Goal: Task Accomplishment & Management: Complete application form

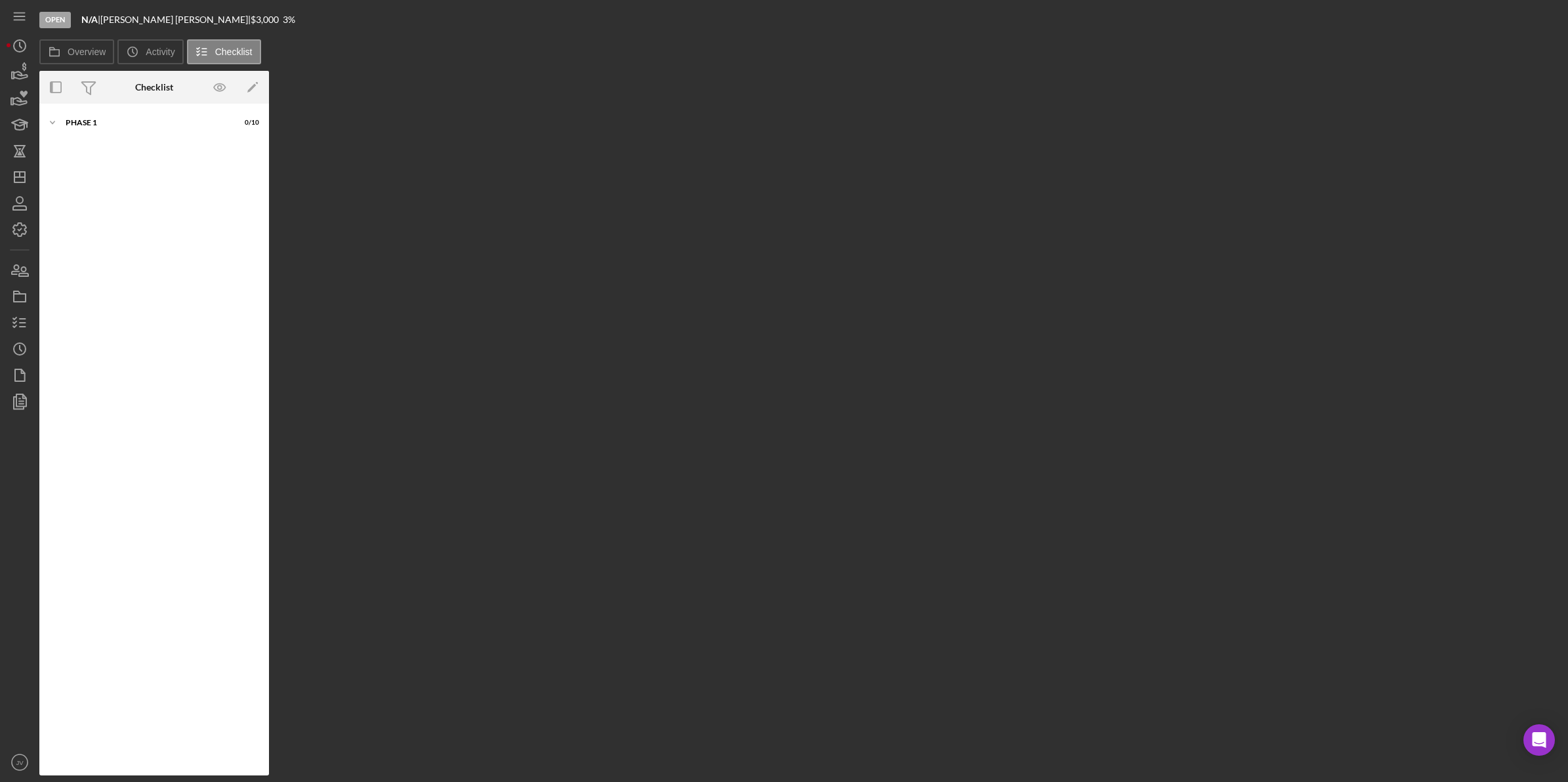
click at [16, 15] on icon "Icon/Menu" at bounding box center [20, 16] width 30 height 30
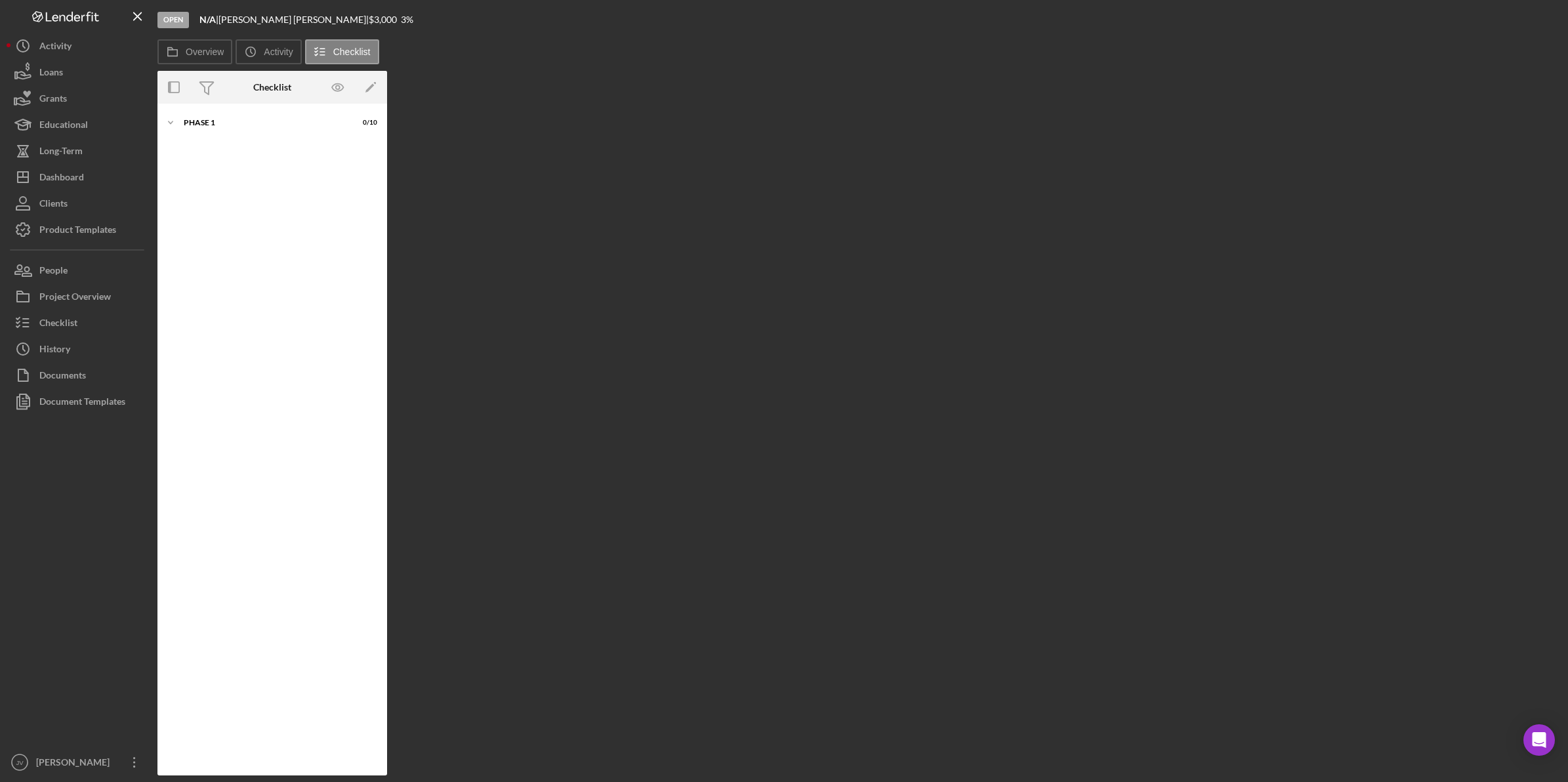
click at [57, 49] on div "Activity" at bounding box center [55, 48] width 32 height 30
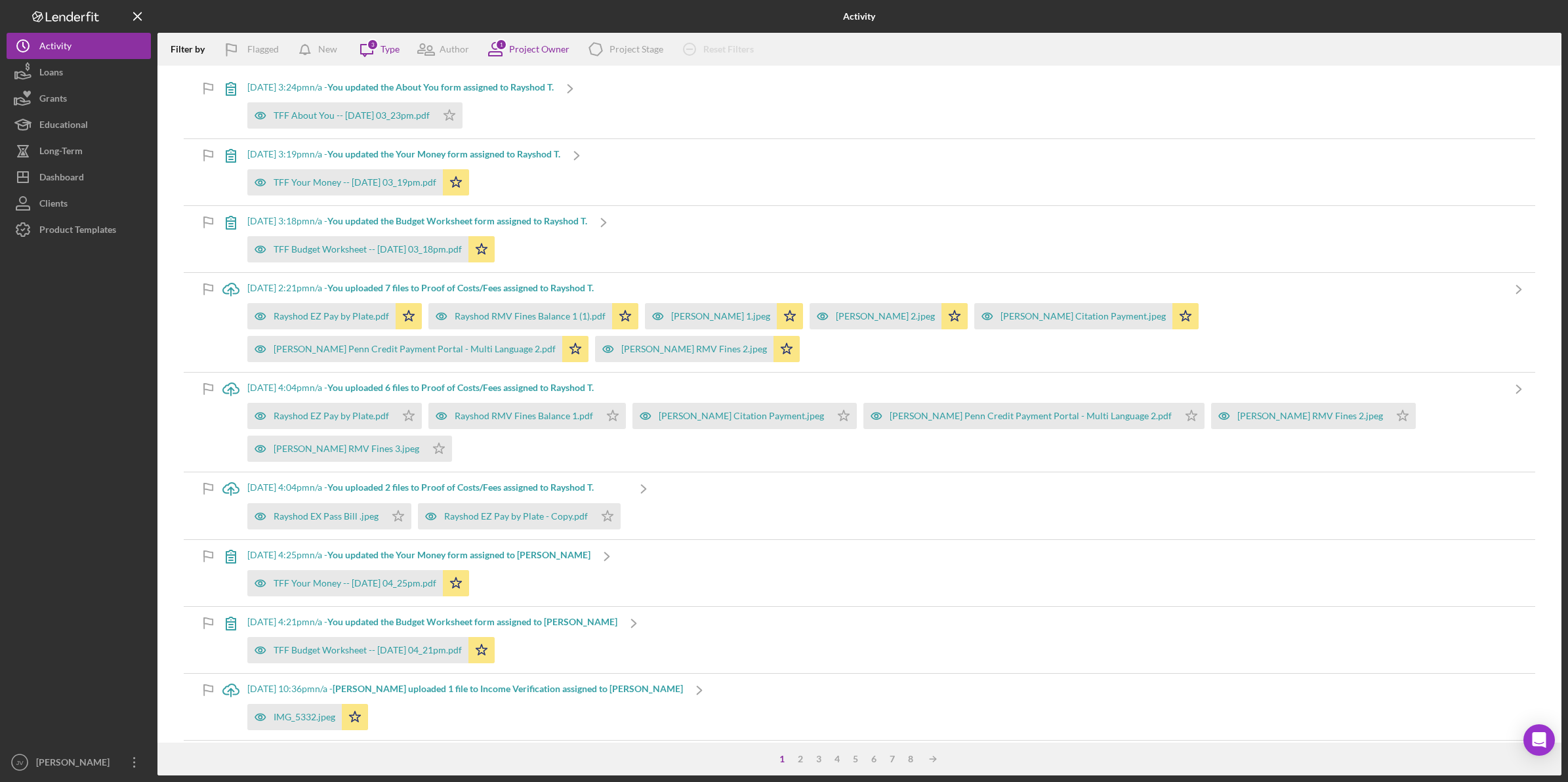
click at [100, 72] on button "Loans" at bounding box center [78, 72] width 144 height 26
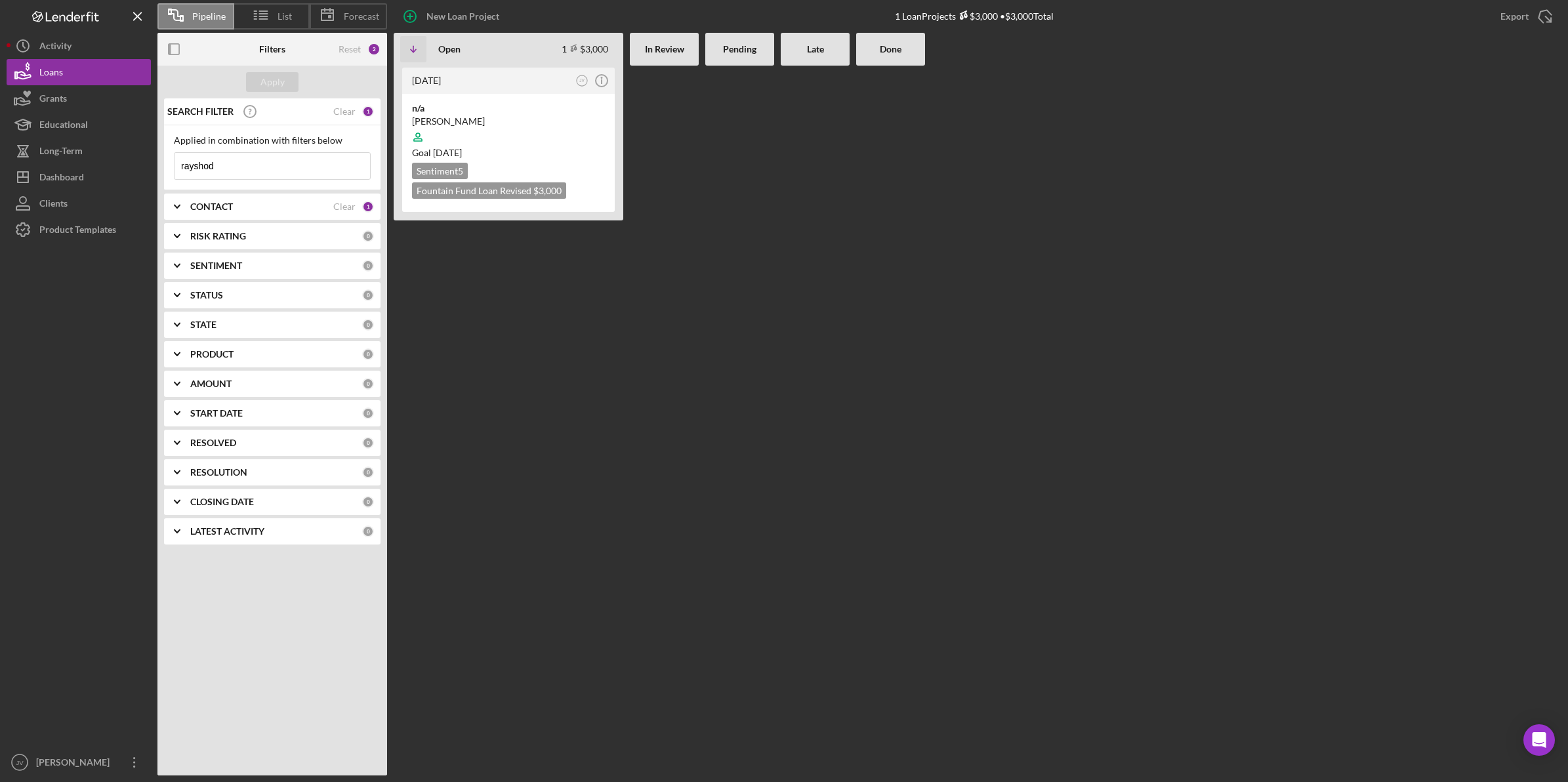
click at [433, 8] on div "New Loan Project" at bounding box center [462, 16] width 73 height 26
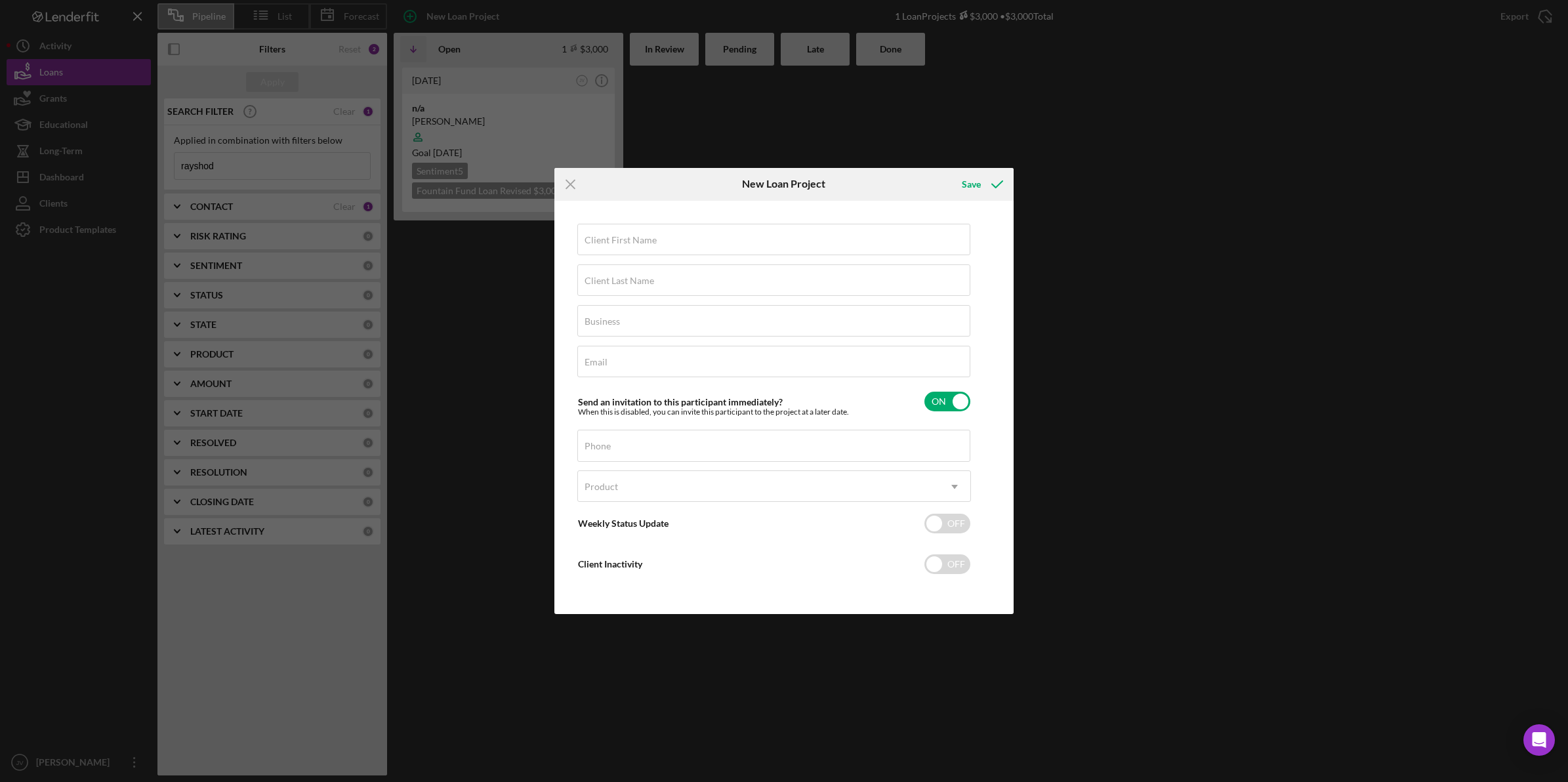
click at [630, 239] on label "Client First Name" at bounding box center [620, 239] width 72 height 11
click at [630, 239] on input "Client First Name" at bounding box center [774, 239] width 393 height 31
type input "[PERSON_NAME]"
type input "n/a"
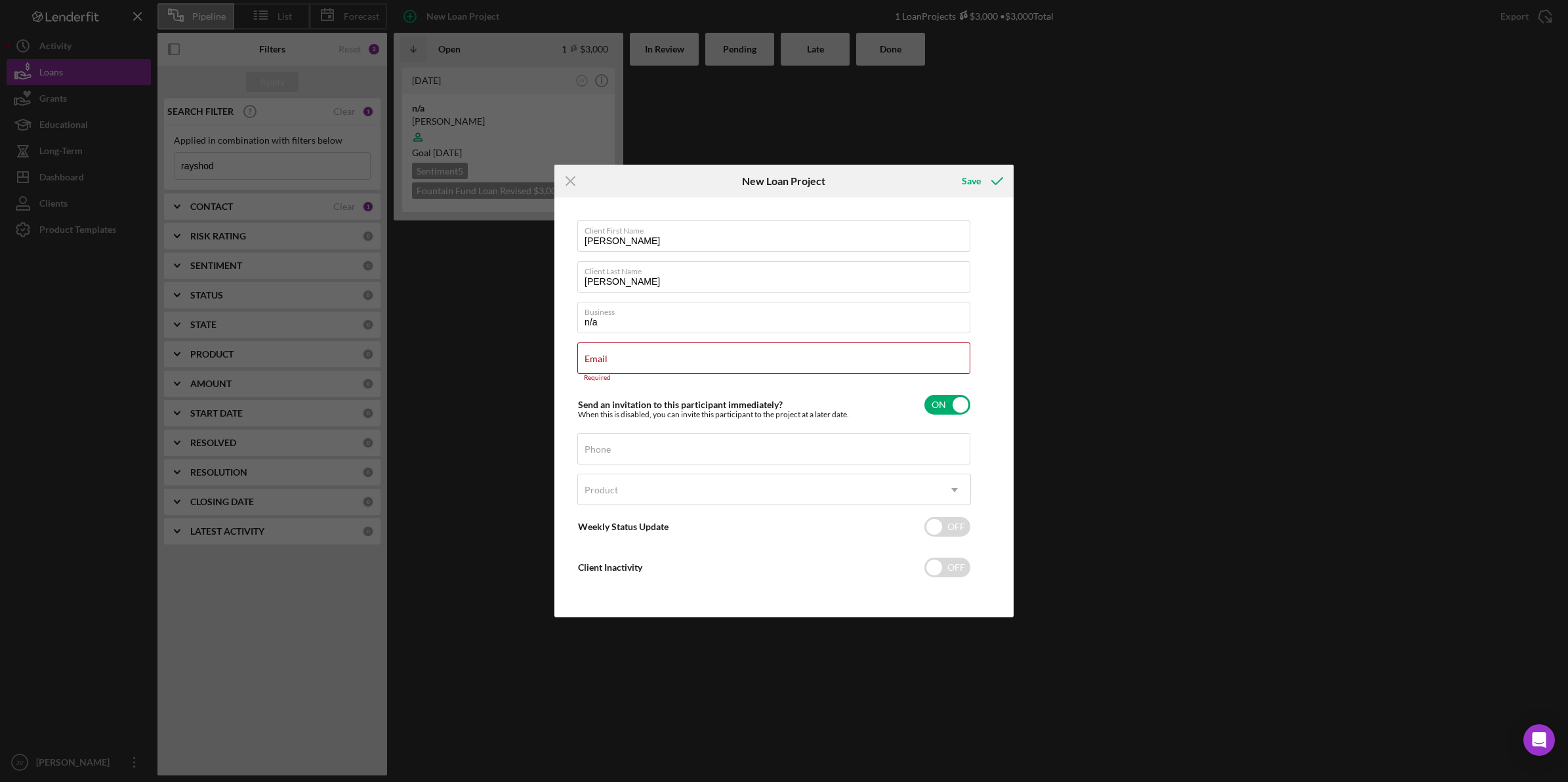
click at [607, 354] on label "Email" at bounding box center [596, 359] width 23 height 11
click at [657, 352] on input "Email" at bounding box center [774, 358] width 393 height 31
paste input "[EMAIL_ADDRESS][DOMAIN_NAME]"
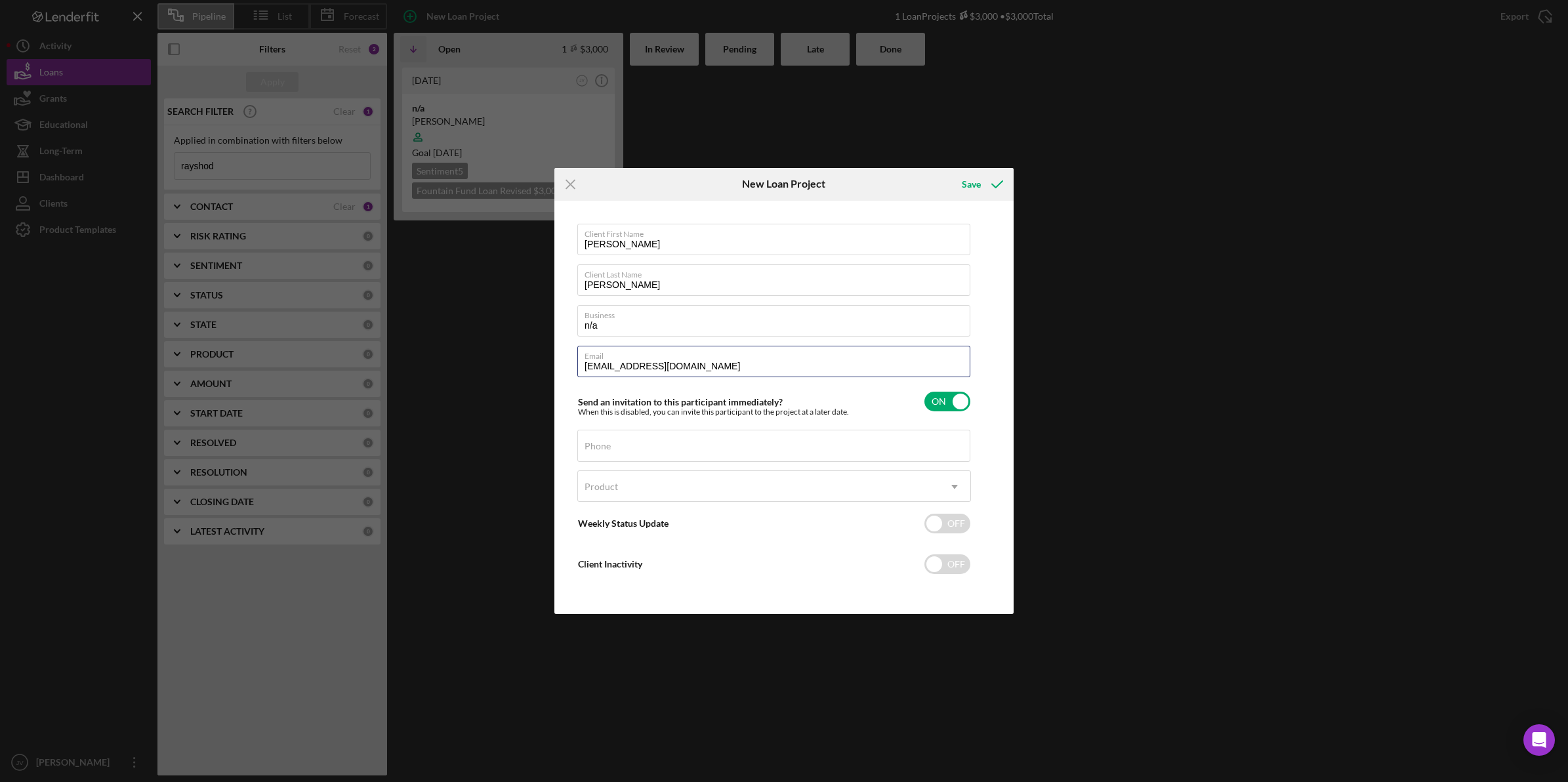
type input "[EMAIL_ADDRESS][DOMAIN_NAME]"
click at [545, 374] on div "Icon/Menu Close New Loan Project Save Client First Name [PERSON_NAME] Client La…" at bounding box center [784, 391] width 1568 height 782
click at [655, 436] on div "Phone" at bounding box center [774, 446] width 393 height 33
type input "[PHONE_NUMBER]"
click at [746, 507] on div "Product Icon/Dropdown Arrow" at bounding box center [774, 490] width 393 height 39
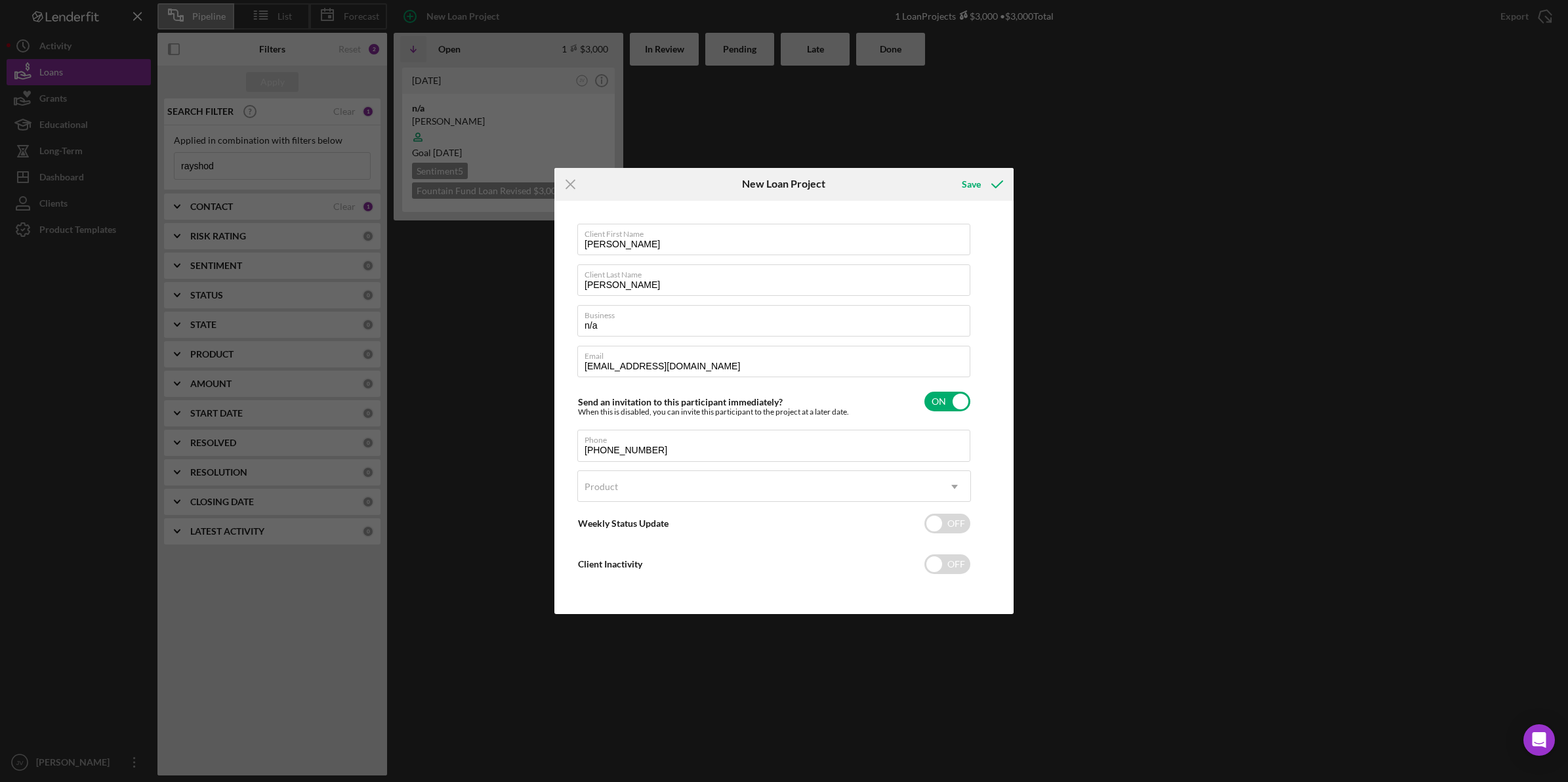
click at [768, 484] on div "Product" at bounding box center [758, 486] width 361 height 30
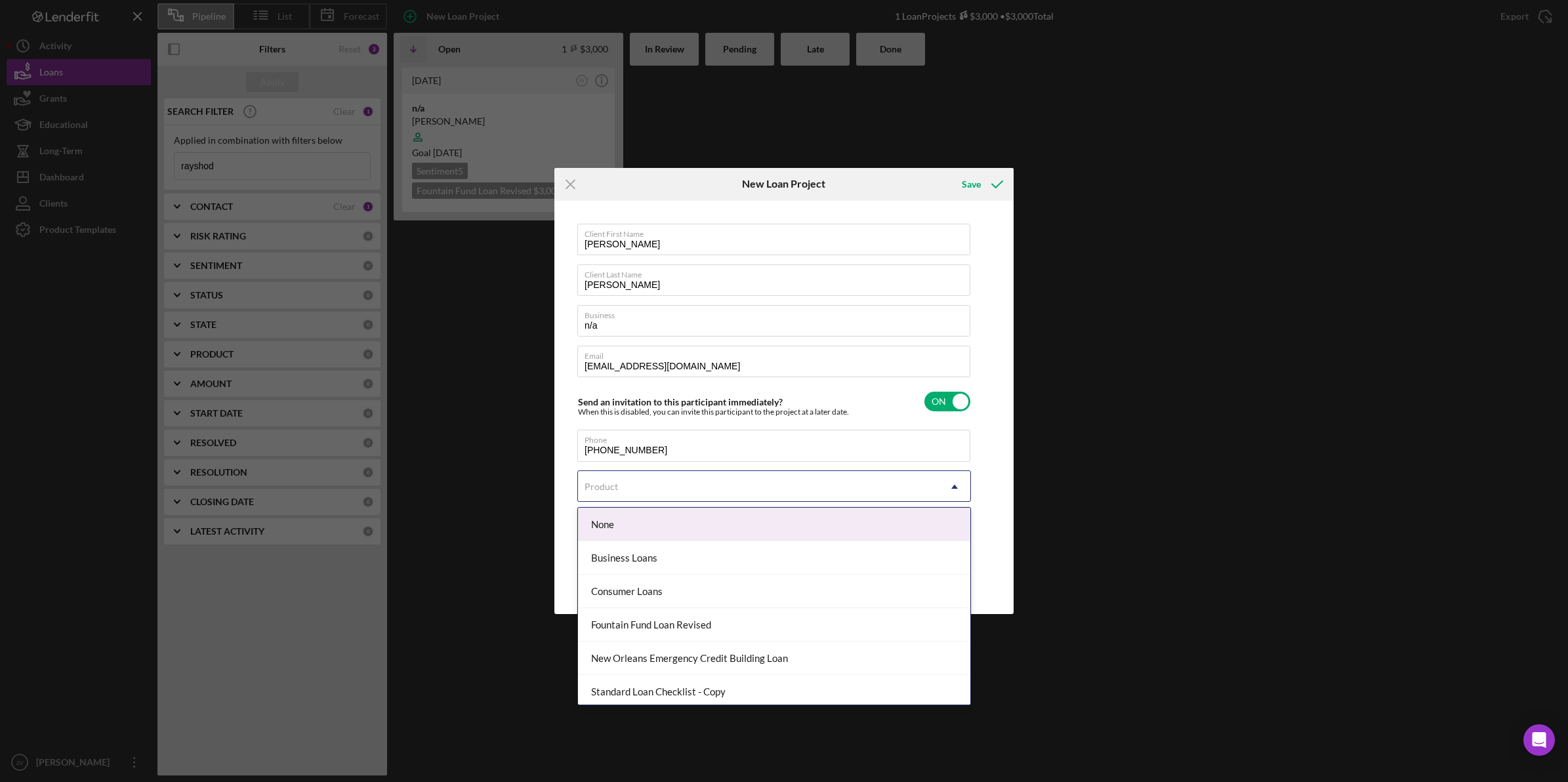
scroll to position [5, 0]
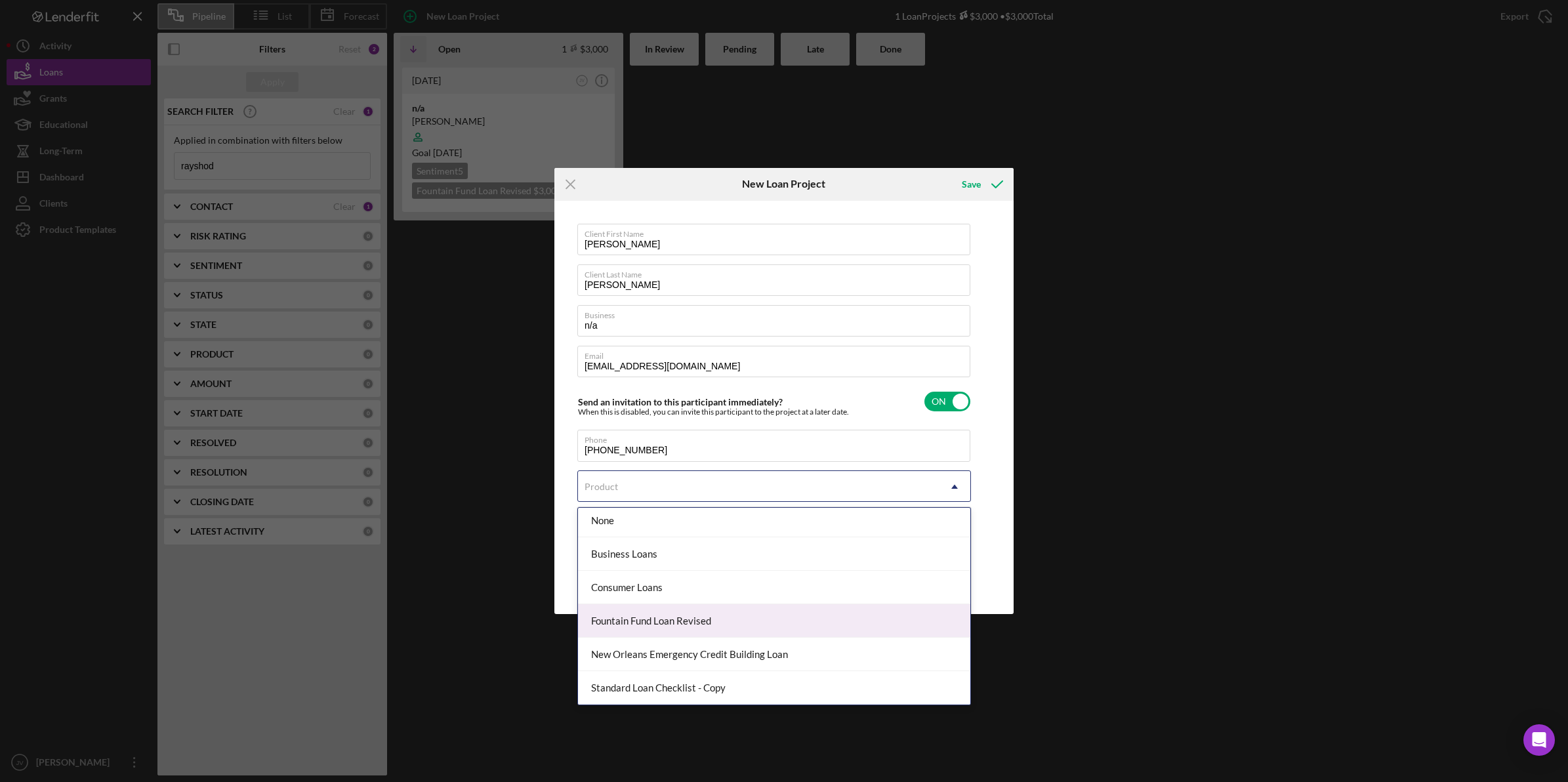
click at [769, 620] on div "Fountain Fund Loan Revised" at bounding box center [774, 620] width 392 height 34
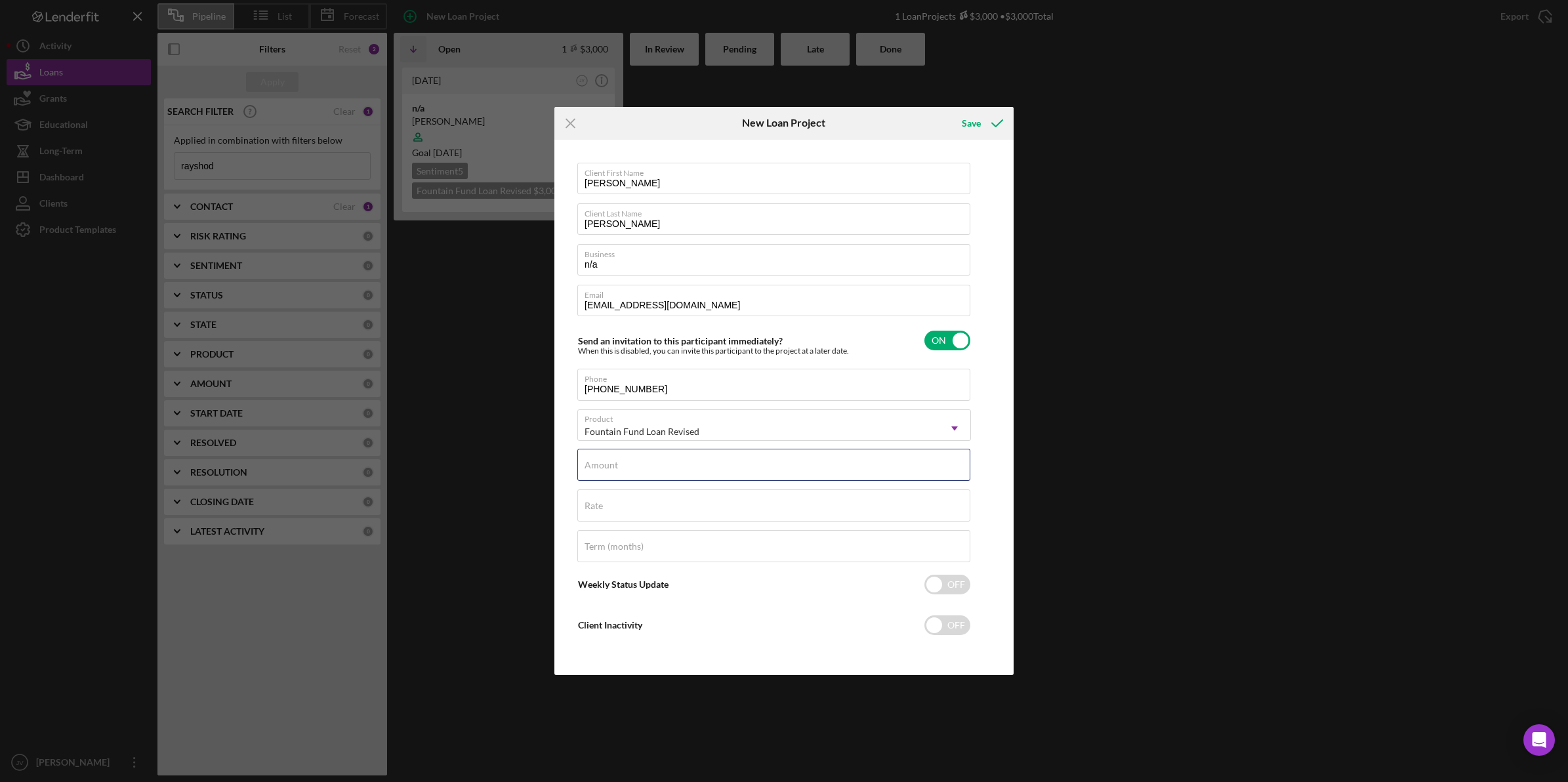
click at [746, 450] on div "Amount" at bounding box center [774, 465] width 393 height 33
type input "$5,000"
click at [978, 480] on div "Client First Name [PERSON_NAME] Client Last Name [PERSON_NAME] Business n/a Ema…" at bounding box center [784, 408] width 452 height 530
click at [970, 115] on div "Save" at bounding box center [971, 123] width 19 height 26
